Goal: Find specific page/section: Find specific page/section

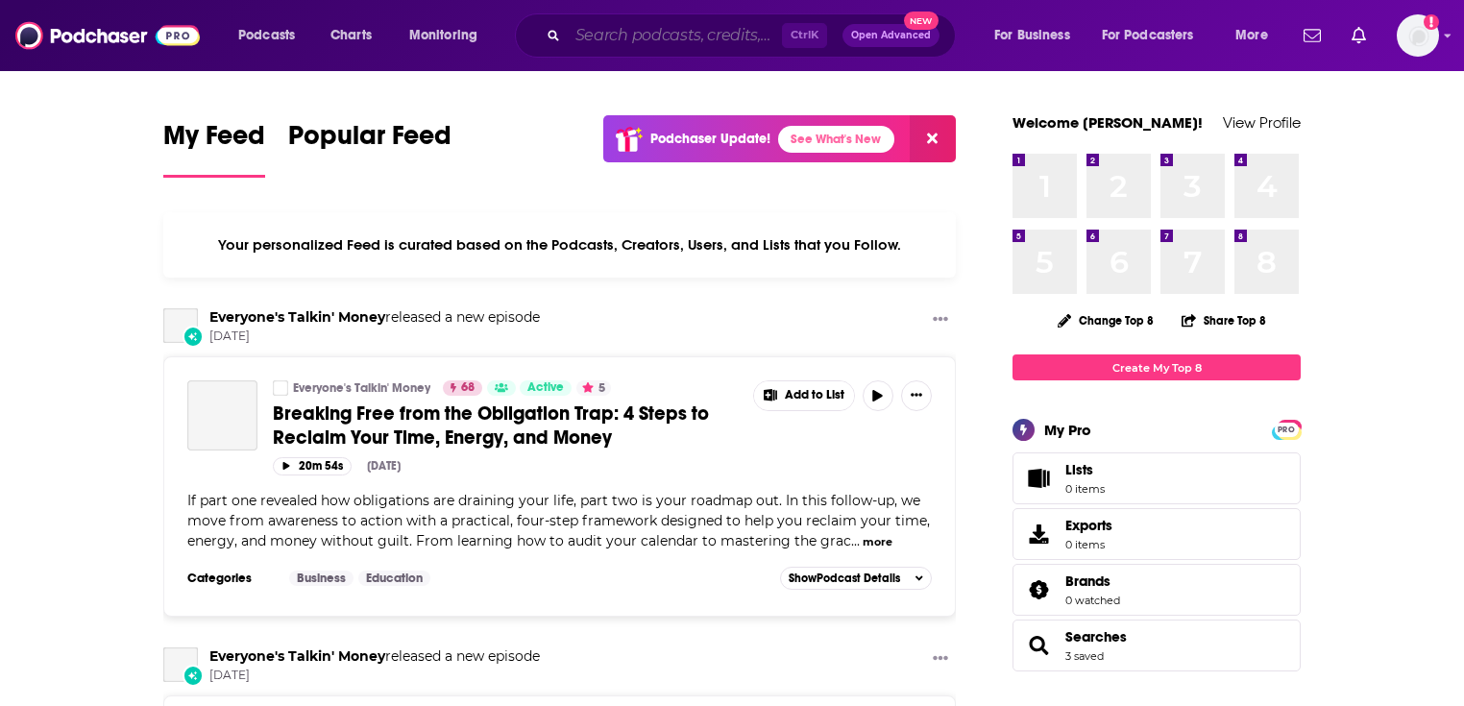
click at [642, 44] on input "Search podcasts, credits, & more..." at bounding box center [675, 35] width 214 height 31
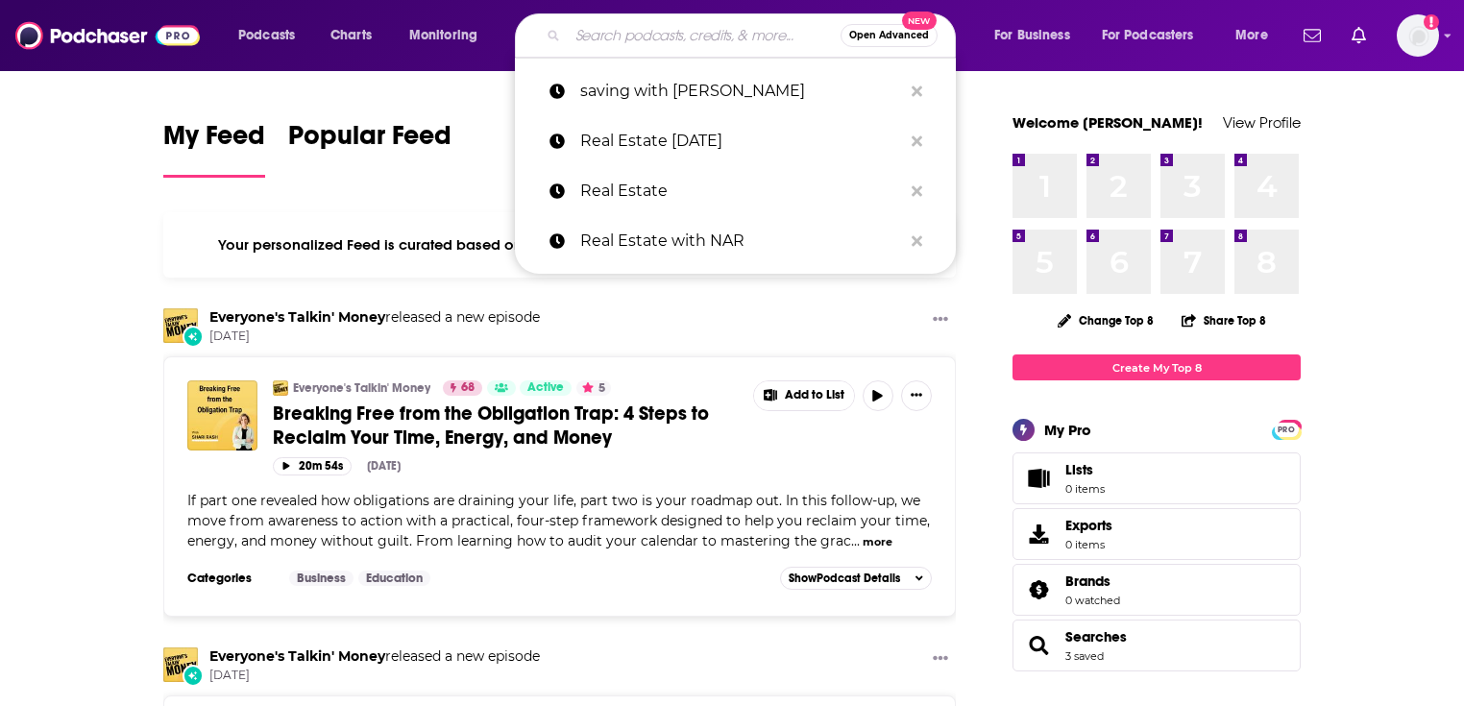
paste input "Let's Talk About Pets"
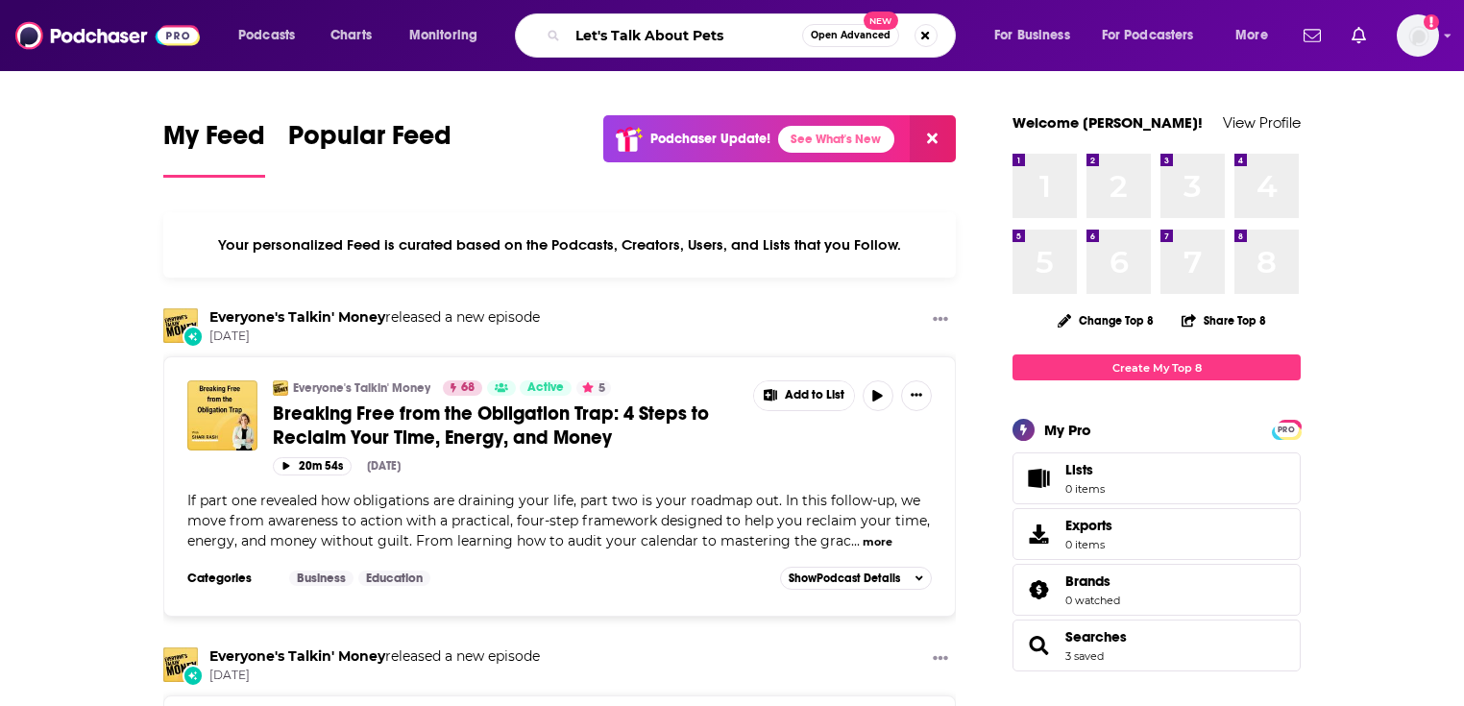
type input "Let's Talk About Pets"
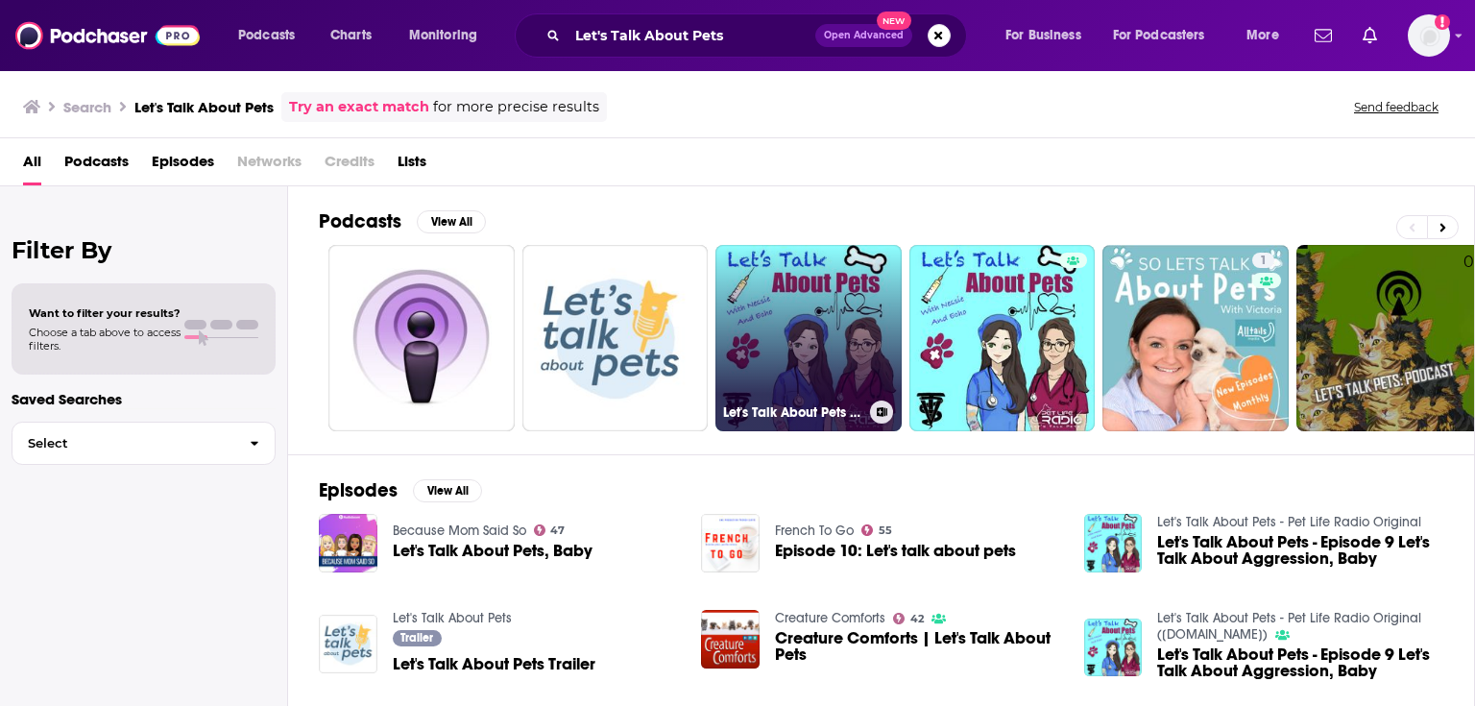
click at [814, 304] on link "Let's Talk About Pets - Pet Life Radio Original" at bounding box center [809, 338] width 186 height 186
